Goal: Navigation & Orientation: Find specific page/section

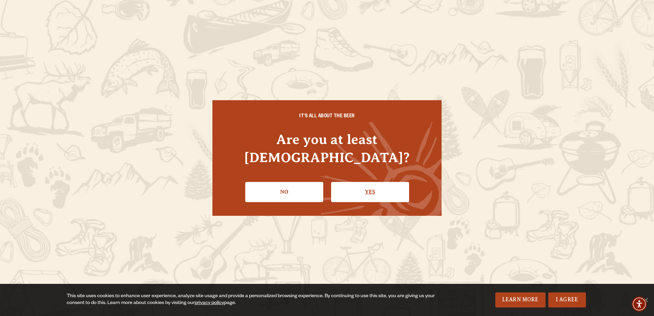
click at [377, 186] on link "Yes" at bounding box center [370, 192] width 78 height 20
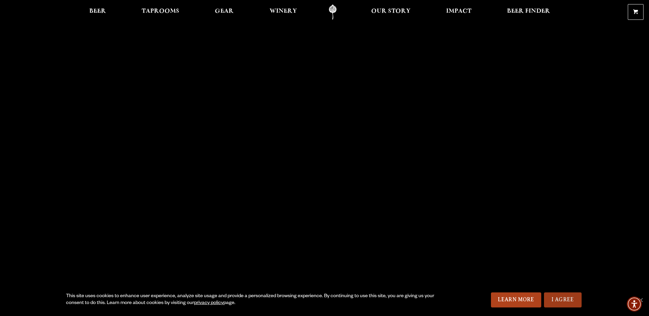
click at [565, 301] on link "I Agree" at bounding box center [563, 300] width 38 height 15
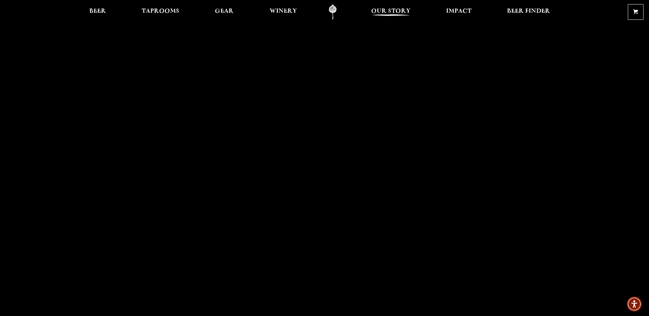
click at [399, 10] on span "Our Story" at bounding box center [390, 11] width 39 height 5
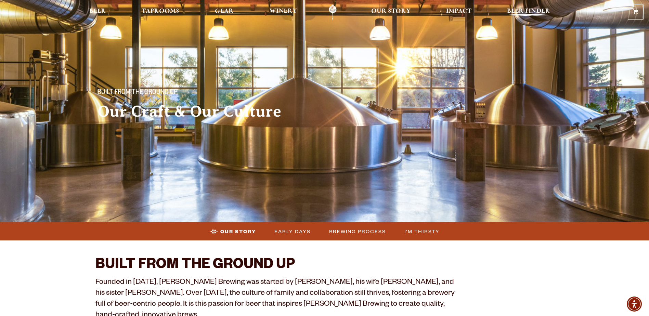
click at [534, 10] on span "Beer Finder" at bounding box center [528, 11] width 43 height 5
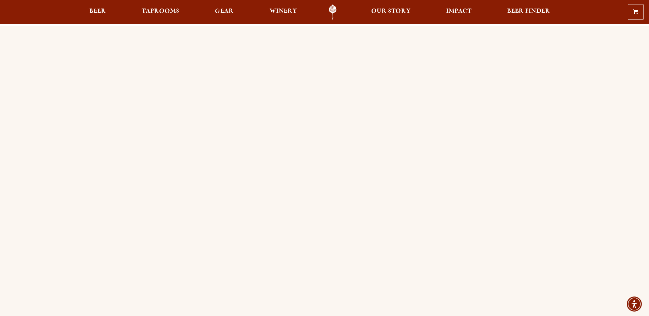
click at [50, 145] on div "Order Online Order Odell beer or OBC Wine online for delivery or pick-up from a…" at bounding box center [324, 271] width 649 height 491
click at [95, 11] on span "Beer" at bounding box center [97, 11] width 17 height 5
